Goal: Task Accomplishment & Management: Manage account settings

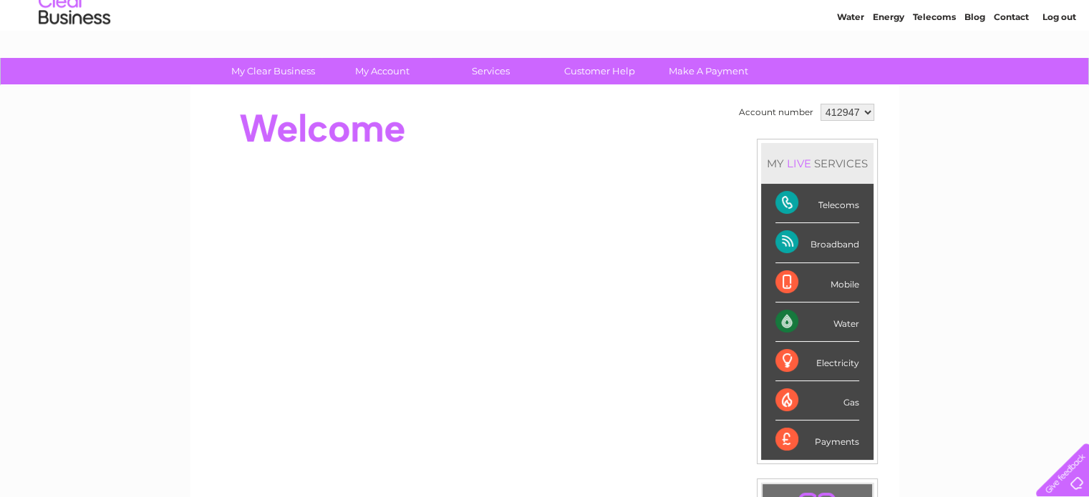
scroll to position [72, 0]
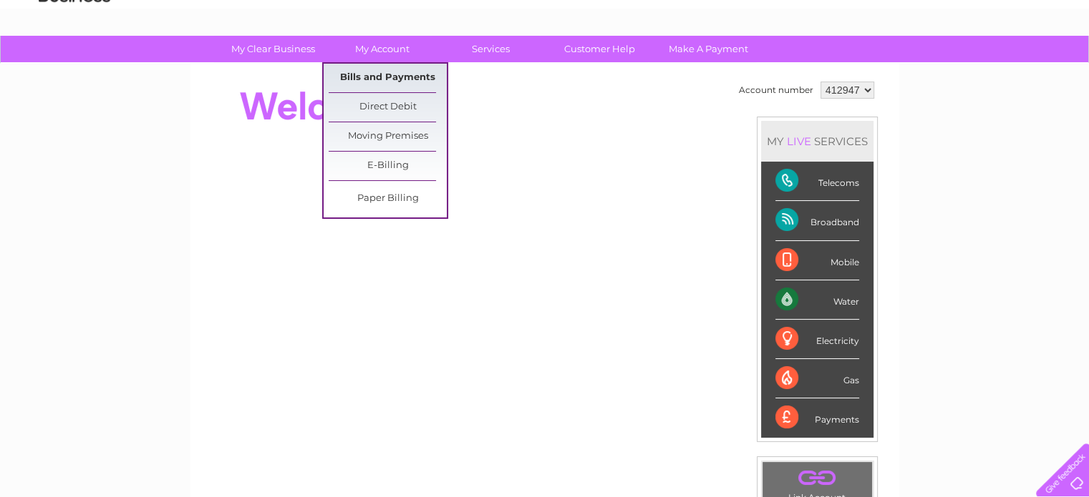
click at [407, 79] on link "Bills and Payments" at bounding box center [388, 78] width 118 height 29
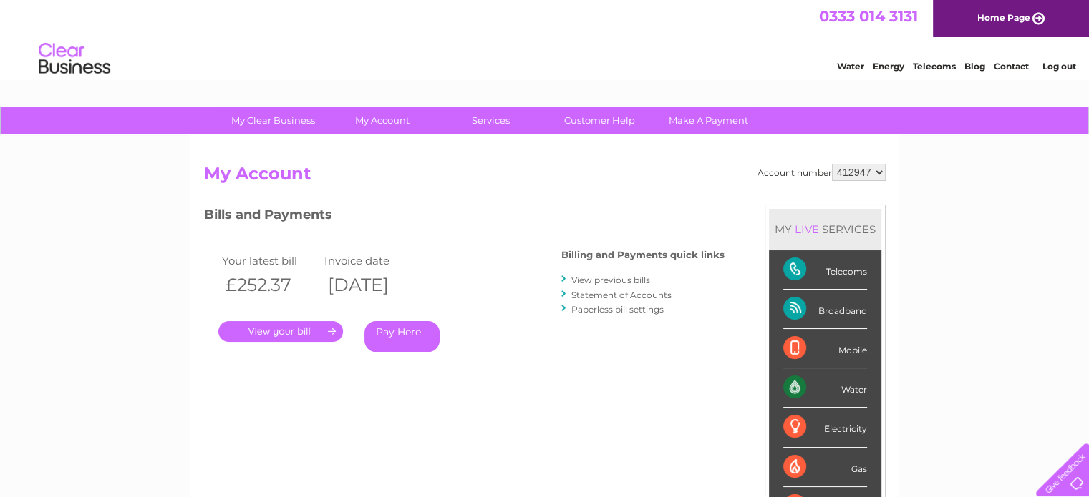
click at [307, 332] on link "." at bounding box center [280, 331] width 125 height 21
